Goal: Navigation & Orientation: Find specific page/section

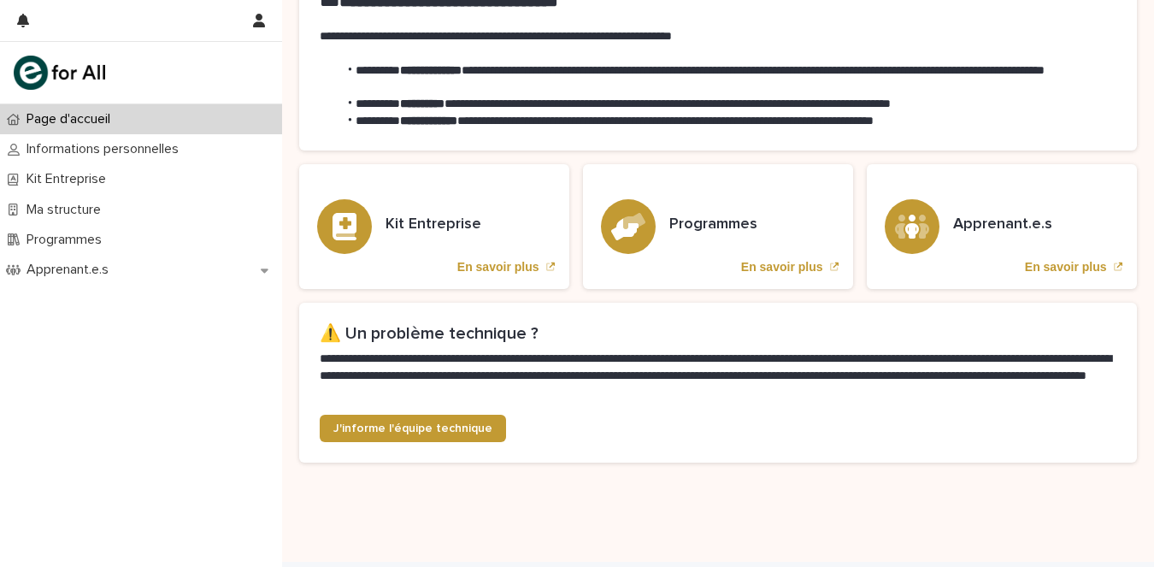
scroll to position [518, 0]
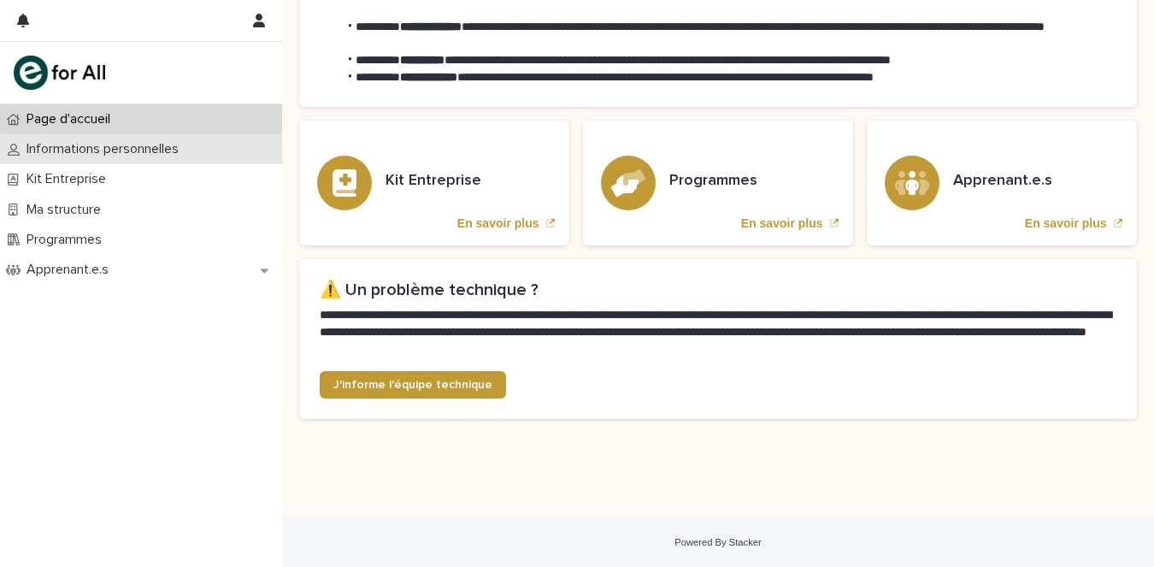
click at [83, 157] on p "Informations personnelles" at bounding box center [106, 149] width 173 height 16
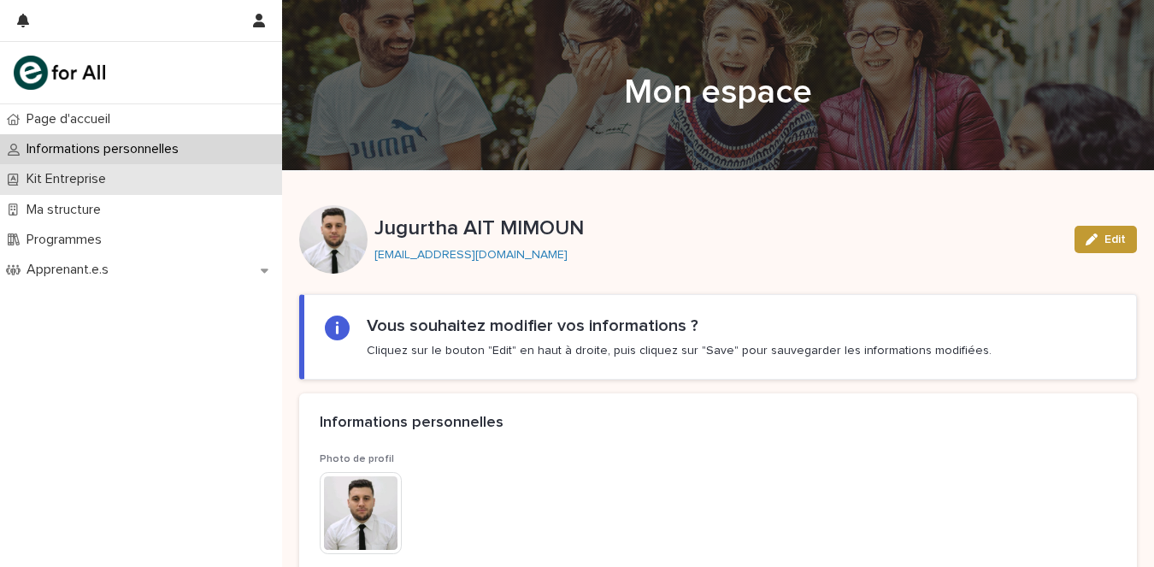
click at [83, 183] on p "Kit Entreprise" at bounding box center [70, 179] width 100 height 16
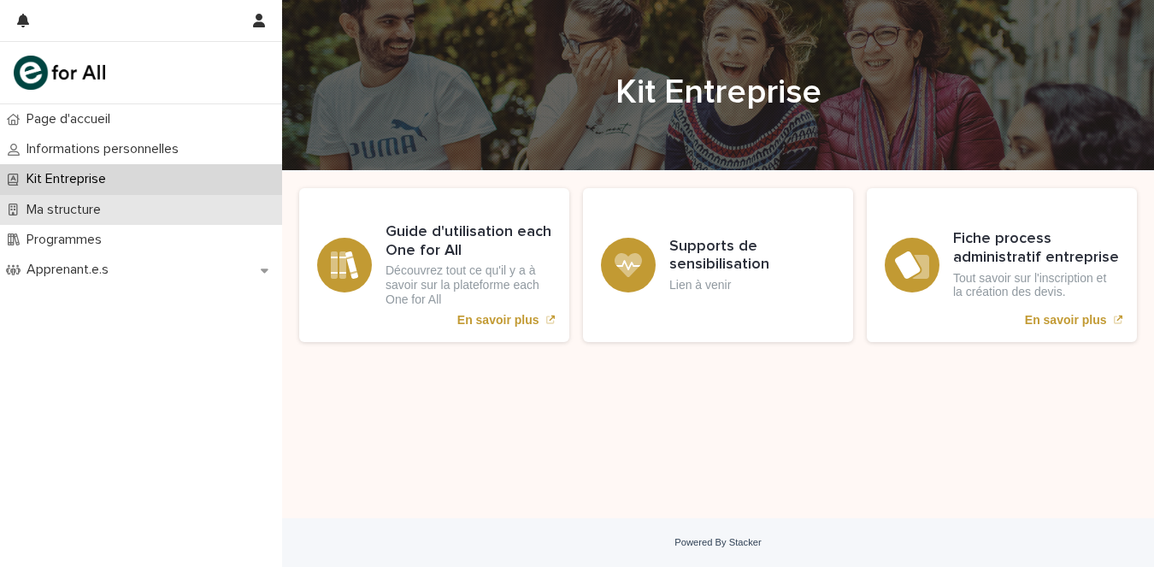
click at [69, 208] on p "Ma structure" at bounding box center [67, 210] width 95 height 16
